Goal: Leave review/rating: Leave review/rating

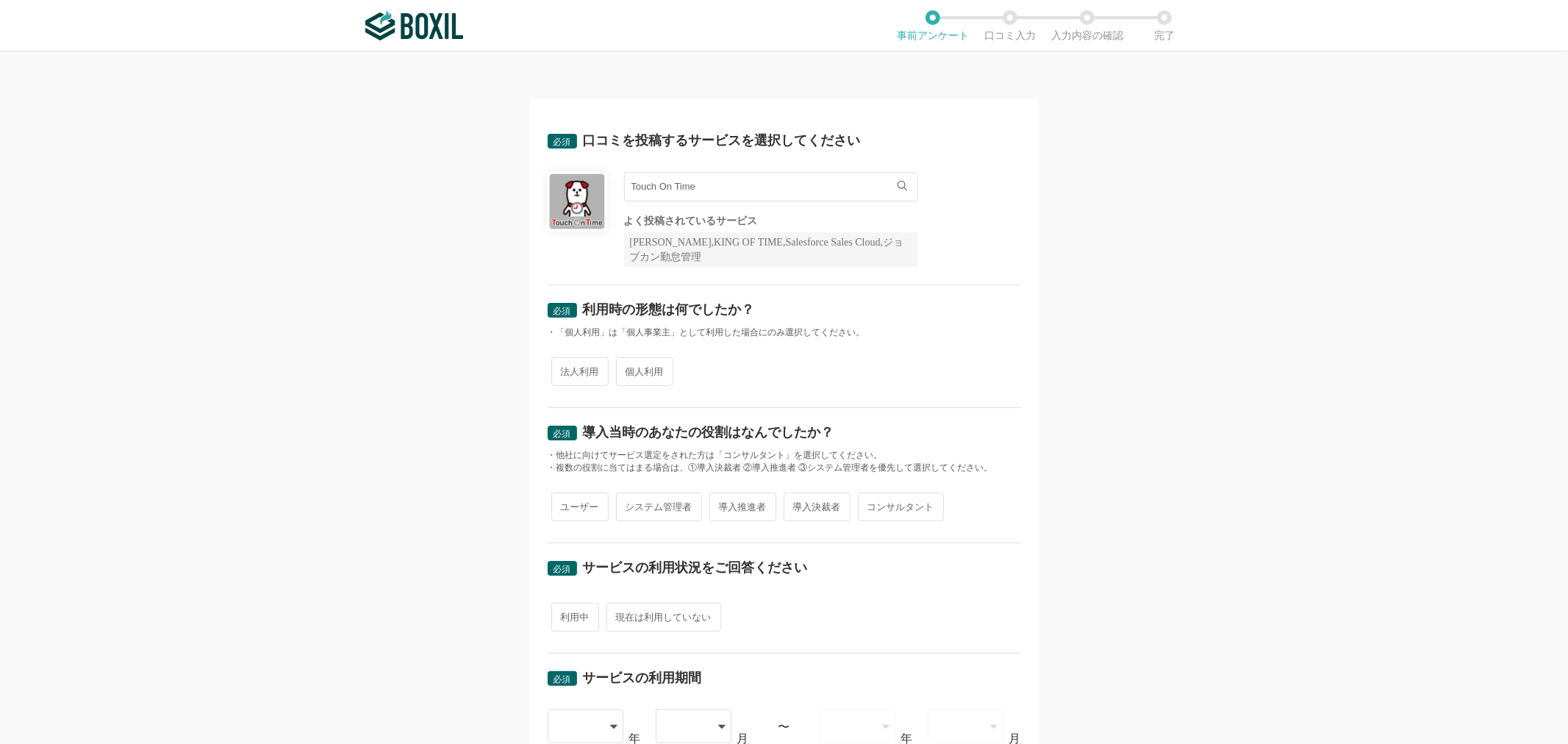
click at [580, 363] on span "法人利用" at bounding box center [580, 372] width 57 height 29
click at [564, 363] on input "法人利用" at bounding box center [559, 364] width 10 height 10
radio input "true"
click at [597, 509] on span "ユーザー" at bounding box center [580, 507] width 57 height 29
click at [564, 505] on input "ユーザー" at bounding box center [559, 500] width 10 height 10
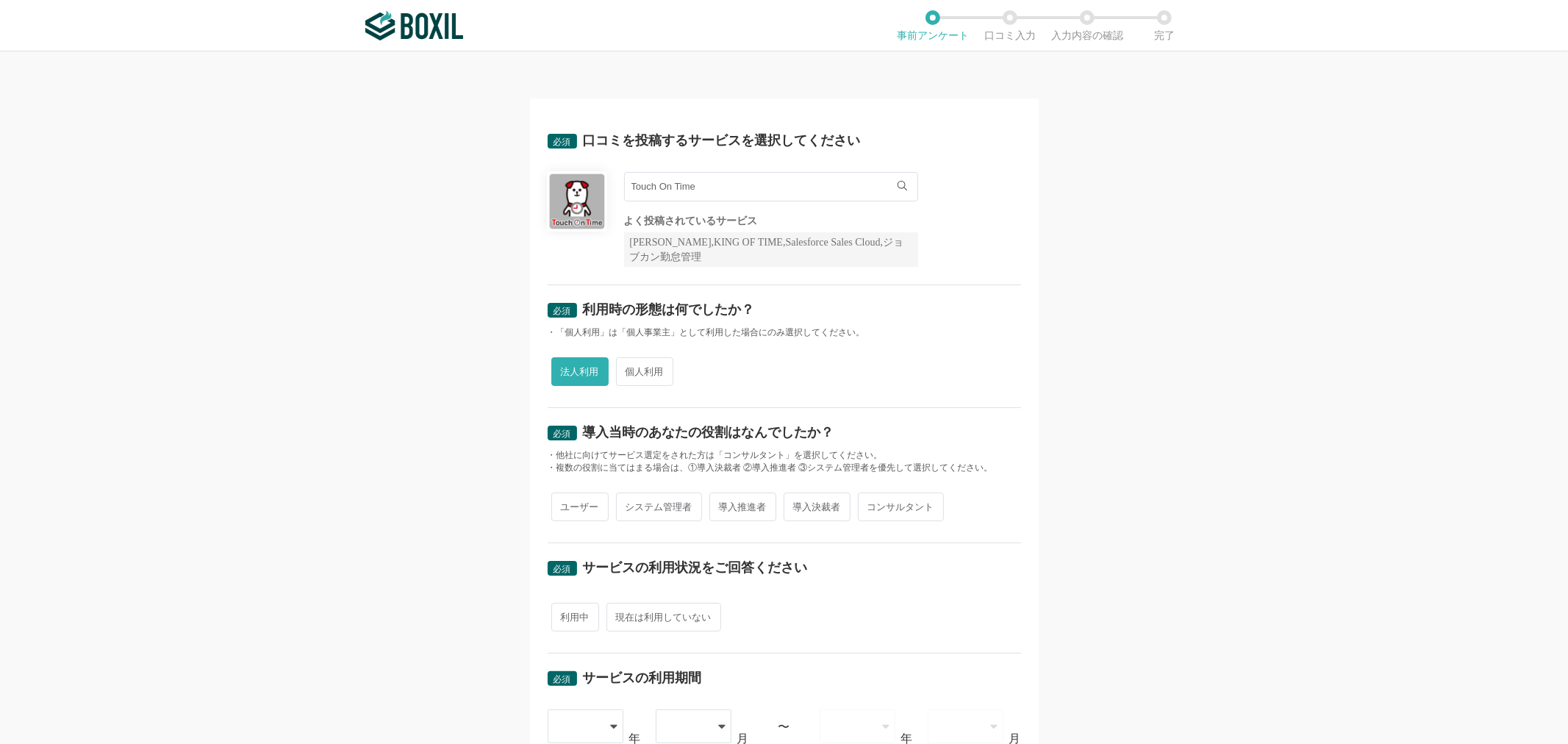
radio input "true"
click at [581, 608] on span "利用中" at bounding box center [575, 617] width 48 height 29
click at [564, 608] on input "利用中" at bounding box center [559, 609] width 10 height 10
radio input "true"
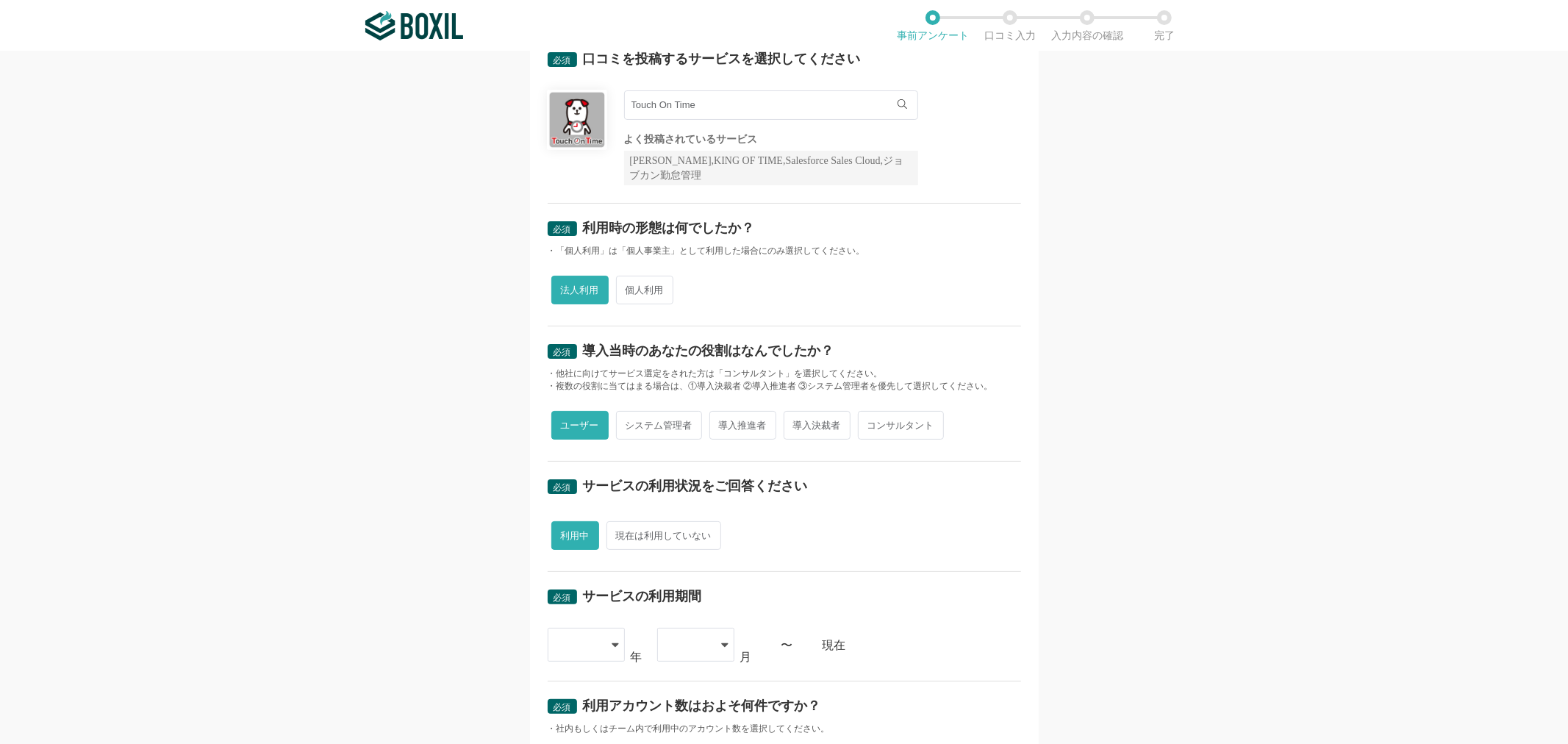
click at [581, 630] on div at bounding box center [579, 645] width 44 height 32
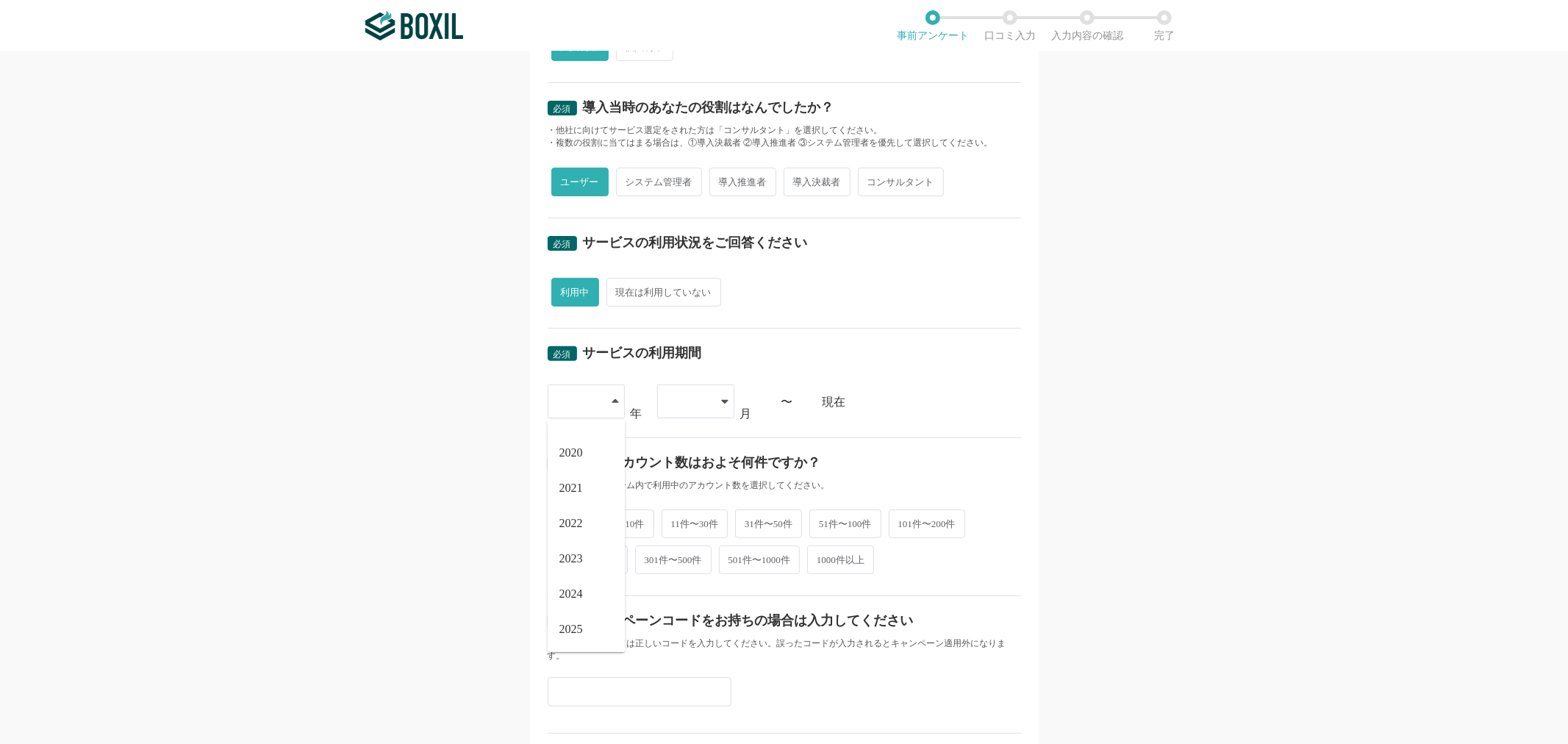
scroll to position [326, 0]
click at [574, 466] on li "2020" at bounding box center [586, 451] width 77 height 35
click at [679, 401] on div at bounding box center [688, 400] width 44 height 32
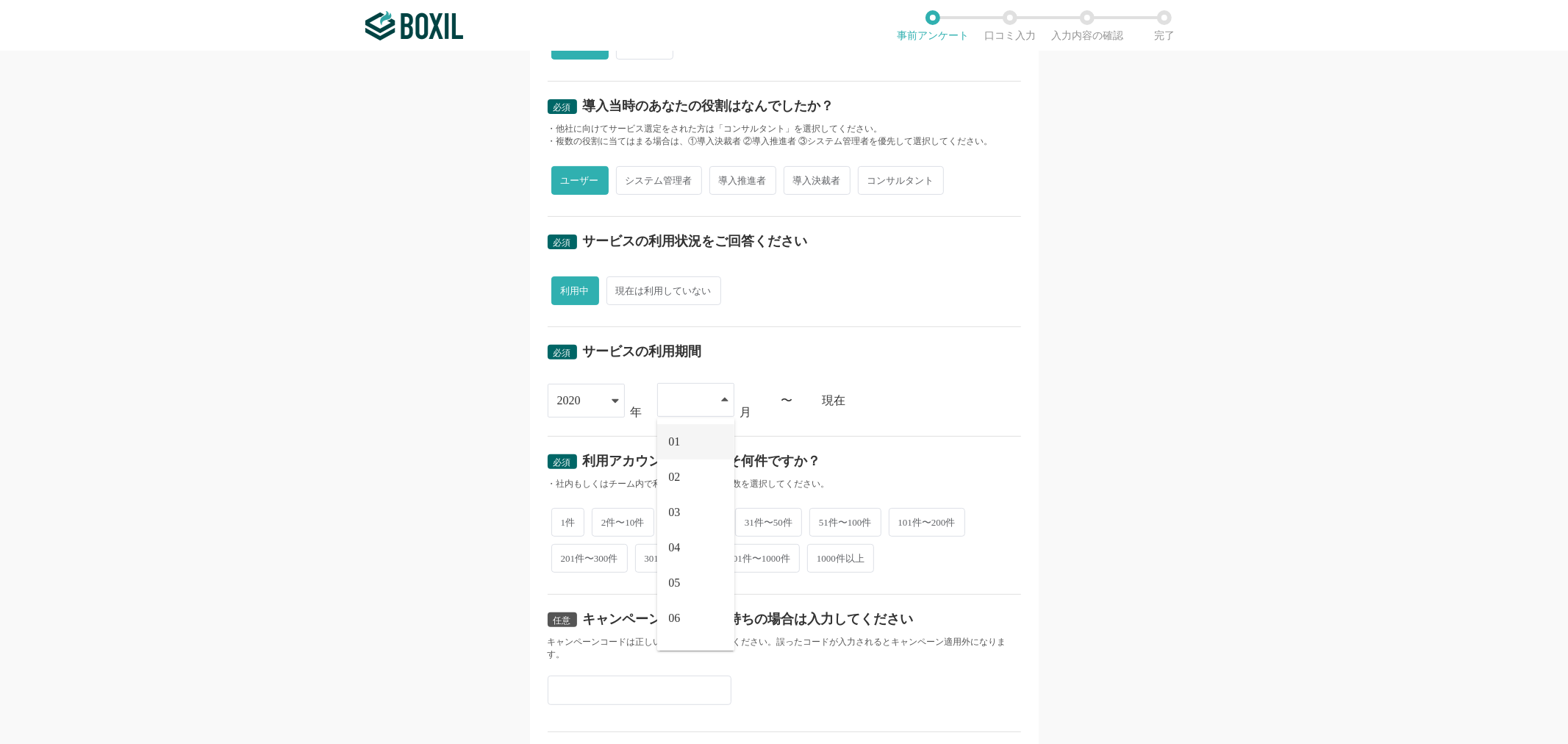
click at [688, 453] on li "01" at bounding box center [696, 442] width 77 height 35
click at [763, 527] on span "31件〜50件" at bounding box center [768, 521] width 67 height 29
click at [748, 518] on input "31件〜50件" at bounding box center [743, 513] width 10 height 10
radio input "true"
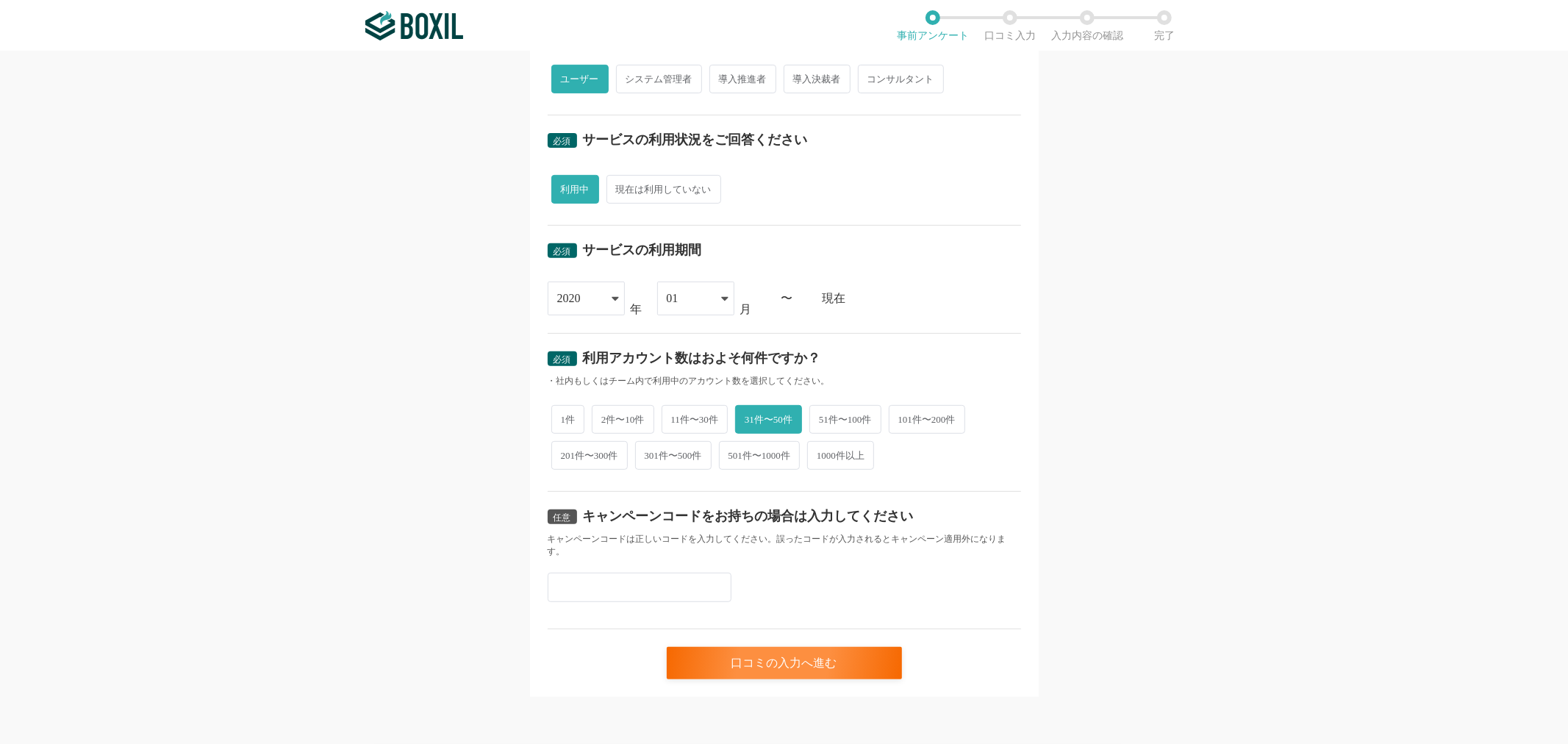
scroll to position [429, 0]
click at [725, 659] on div "口コミの入力へ進む" at bounding box center [784, 663] width 235 height 32
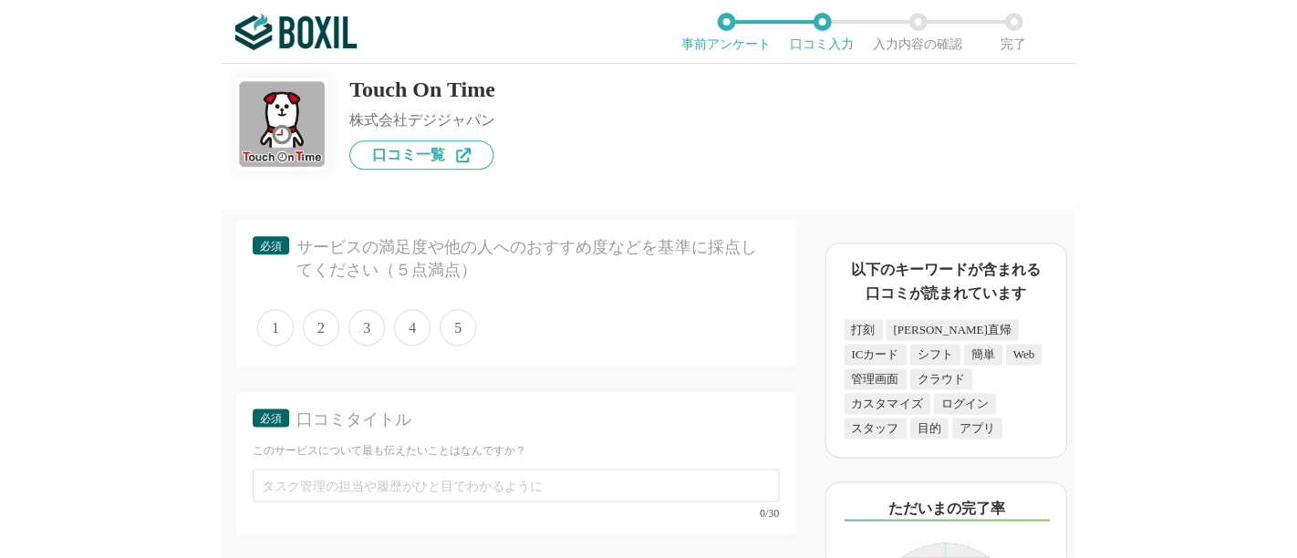
scroll to position [38, 0]
